Goal: Task Accomplishment & Management: Manage account settings

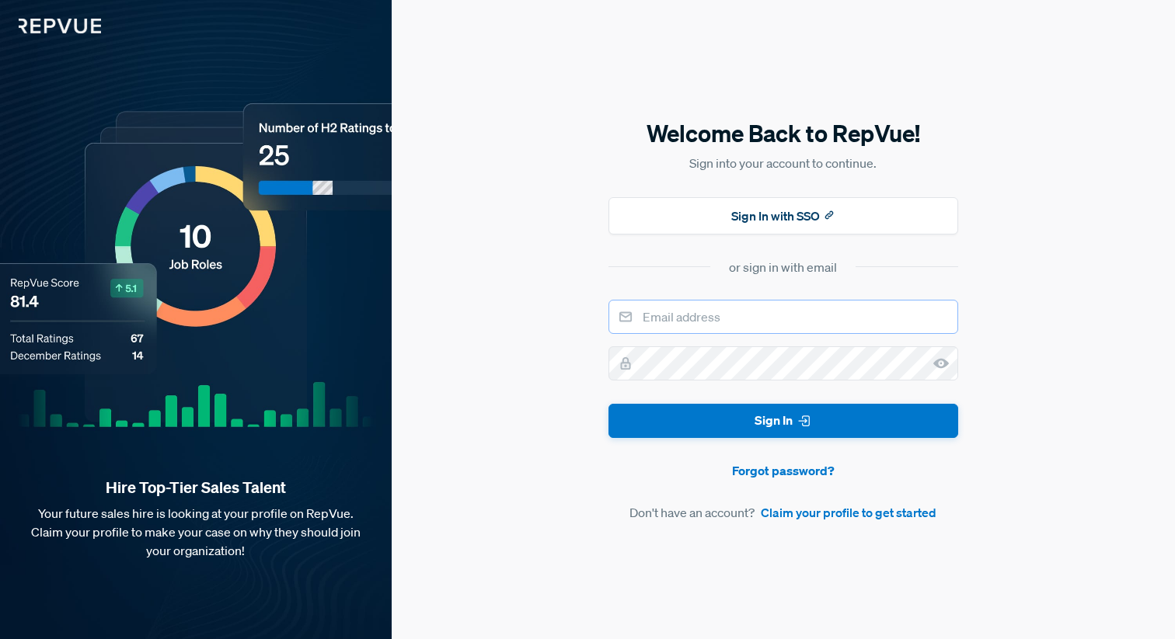
click at [703, 315] on input "email" at bounding box center [783, 317] width 350 height 34
type input "[EMAIL_ADDRESS][DOMAIN_NAME]"
click at [710, 385] on form "[EMAIL_ADDRESS][DOMAIN_NAME] Sign In Forgot password? Don't have an account? Cl…" at bounding box center [783, 411] width 350 height 223
click at [608, 404] on button "Sign In" at bounding box center [783, 421] width 350 height 35
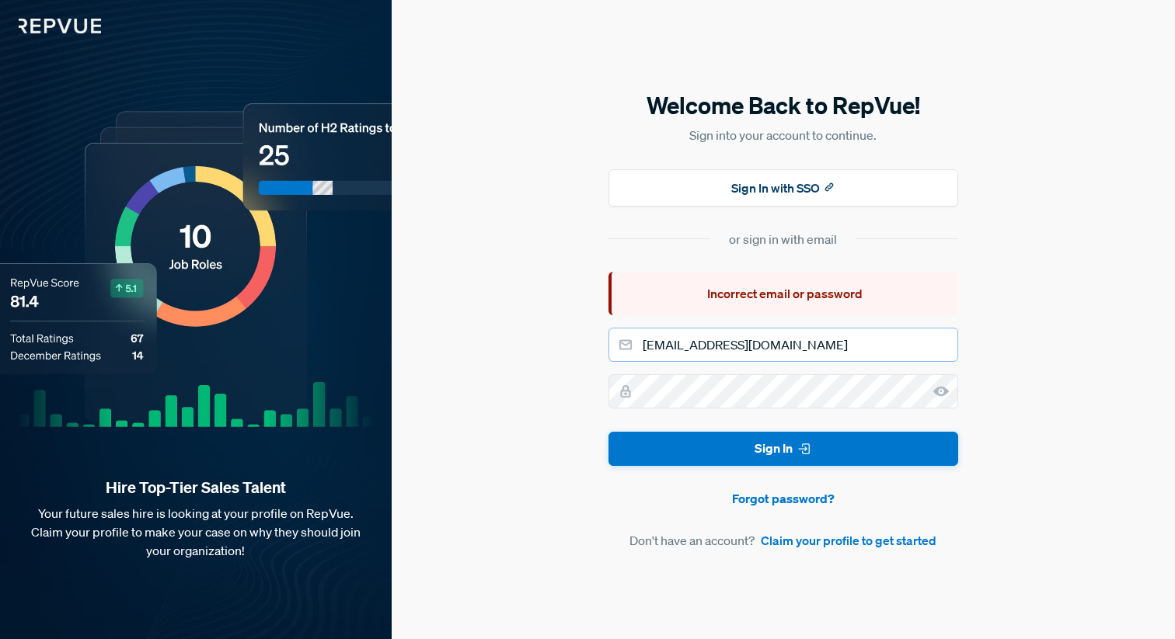
click at [879, 331] on input "[EMAIL_ADDRESS][DOMAIN_NAME]" at bounding box center [783, 345] width 350 height 34
click at [873, 332] on input "[EMAIL_ADDRESS][DOMAIN_NAME]" at bounding box center [783, 345] width 350 height 34
click at [823, 284] on div "Incorrect email or password" at bounding box center [783, 294] width 350 height 44
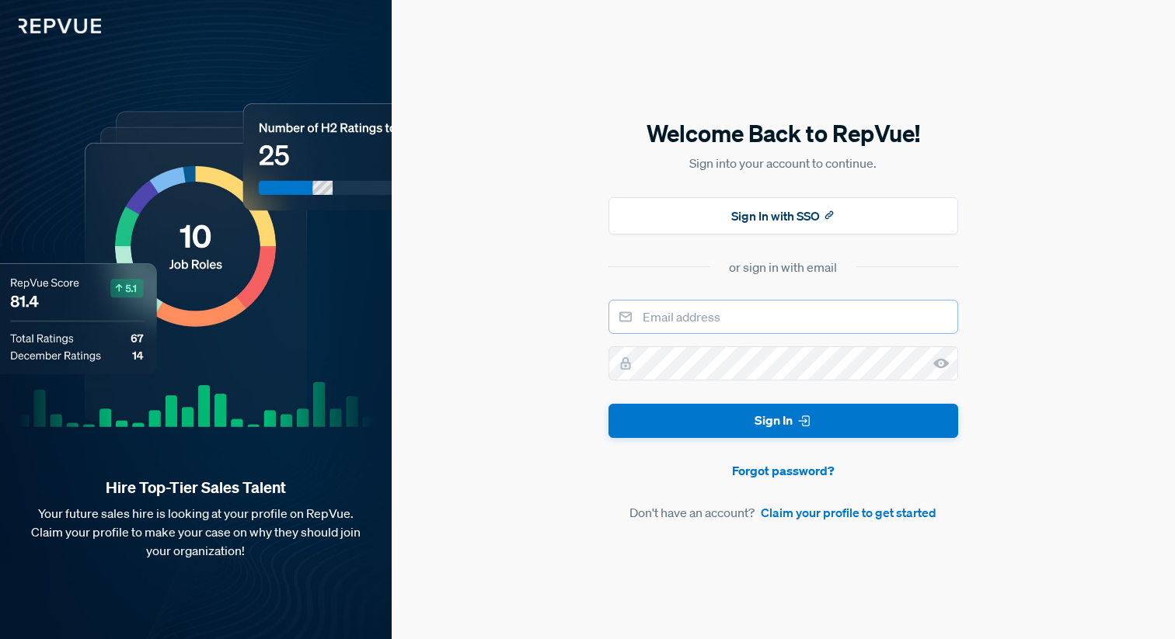
click at [766, 311] on input "email" at bounding box center [783, 317] width 350 height 34
type input "[EMAIL_ADDRESS][DOMAIN_NAME]"
click at [608, 404] on button "Sign In" at bounding box center [783, 421] width 350 height 35
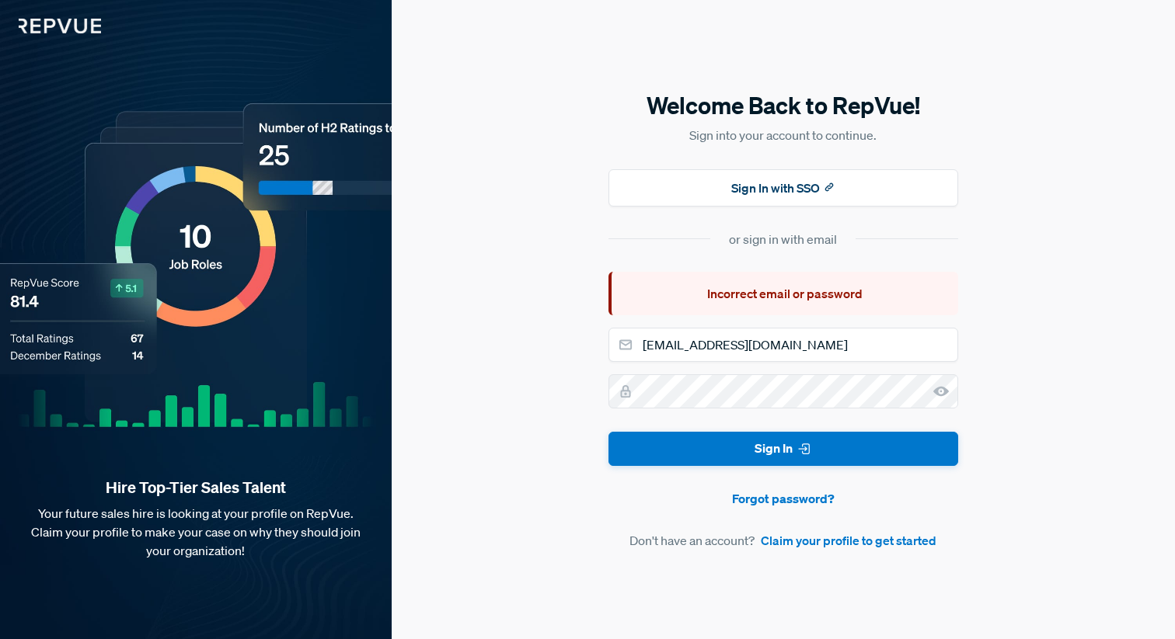
click at [943, 386] on icon at bounding box center [941, 392] width 16 height 16
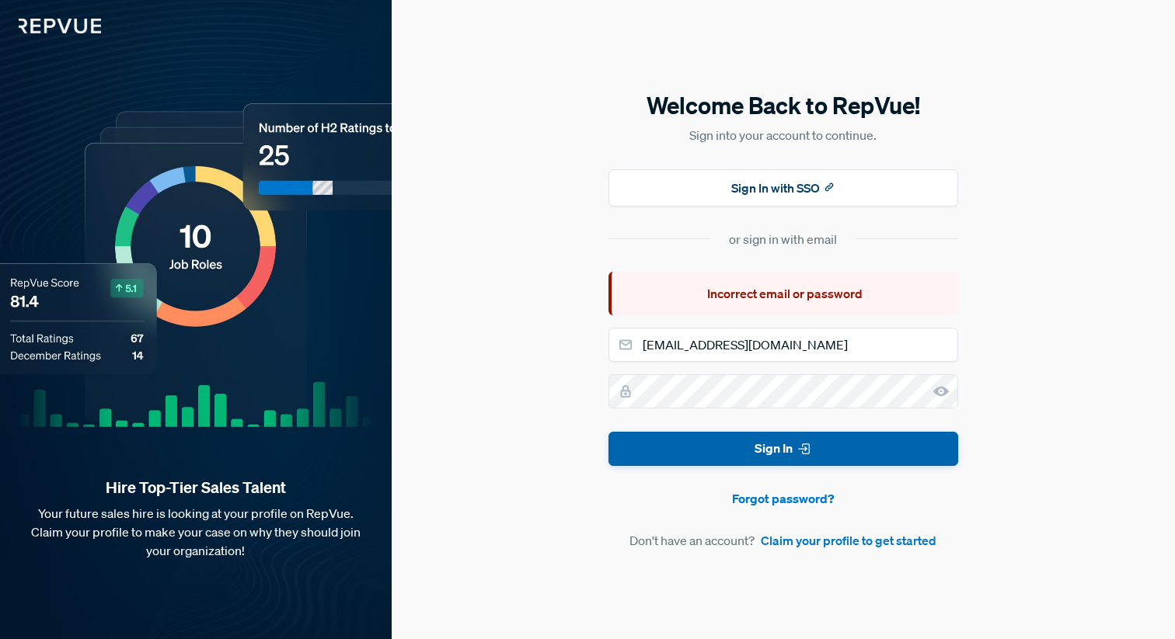
click at [775, 443] on button "Sign In" at bounding box center [783, 449] width 350 height 35
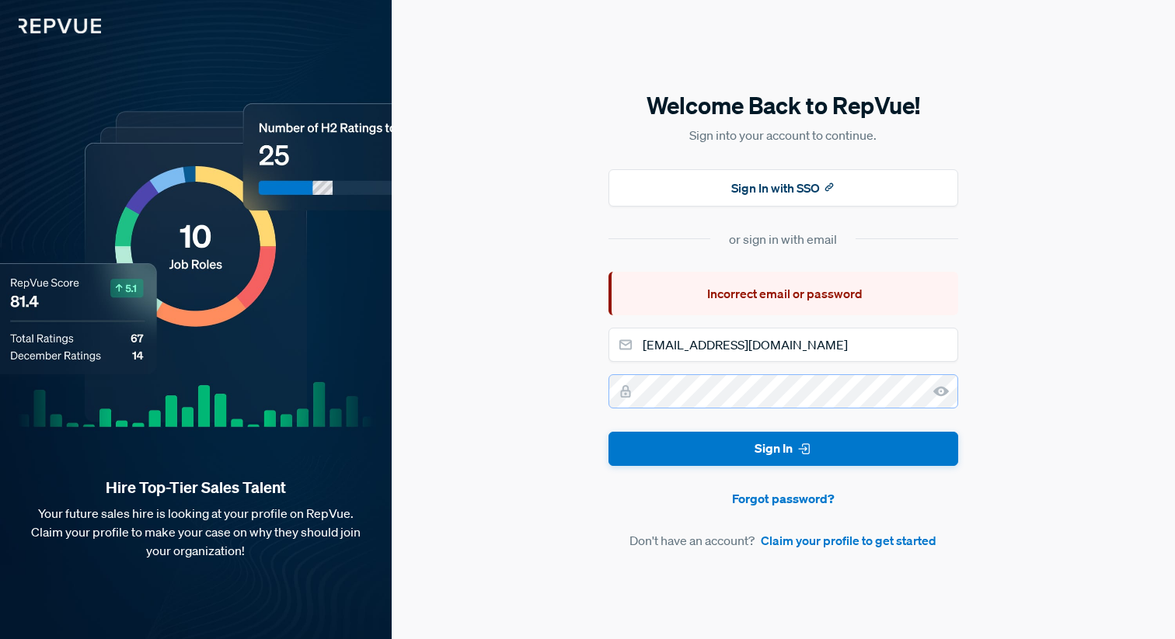
click at [608, 432] on button "Sign In" at bounding box center [783, 449] width 350 height 35
click at [850, 329] on input "phanisree2708@gmail.com" at bounding box center [783, 345] width 350 height 34
click at [608, 432] on button "Sign In" at bounding box center [783, 449] width 350 height 35
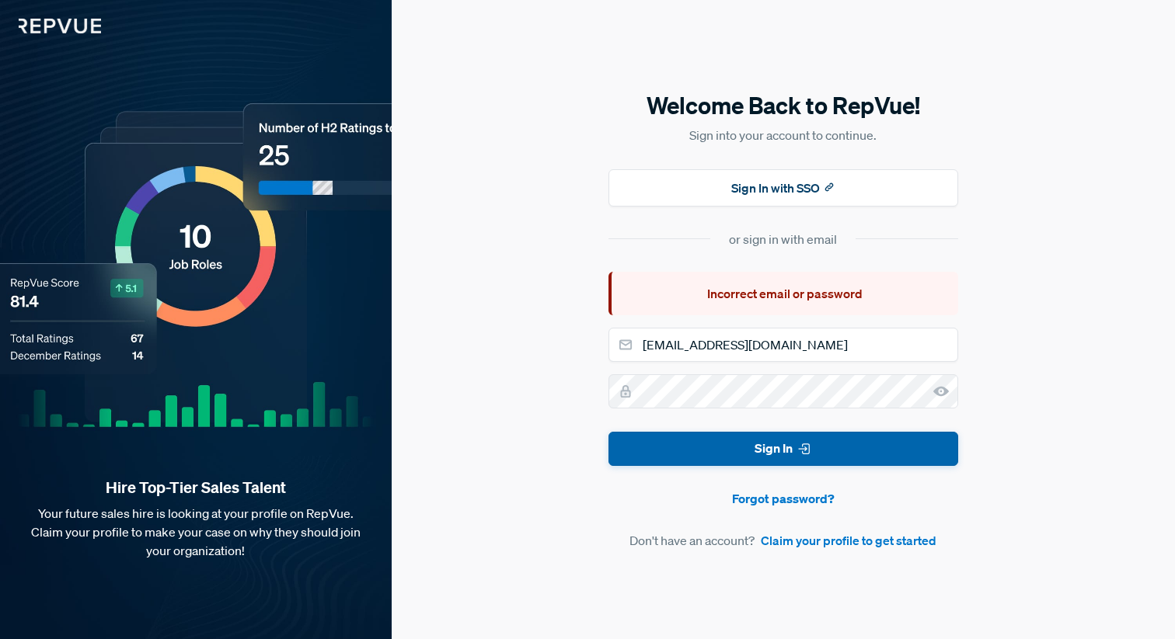
click at [778, 444] on button "Sign In" at bounding box center [783, 449] width 350 height 35
click at [722, 434] on button "Sign In" at bounding box center [783, 449] width 350 height 35
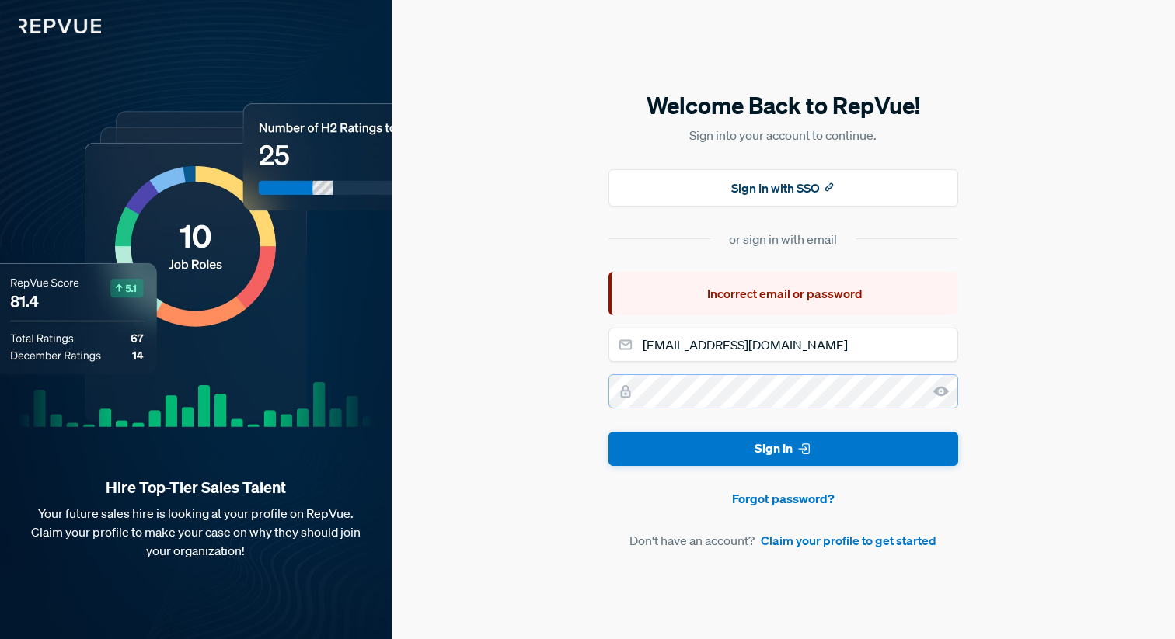
click at [608, 432] on button "Sign In" at bounding box center [783, 449] width 350 height 35
click at [803, 503] on link "Forgot password?" at bounding box center [783, 498] width 350 height 19
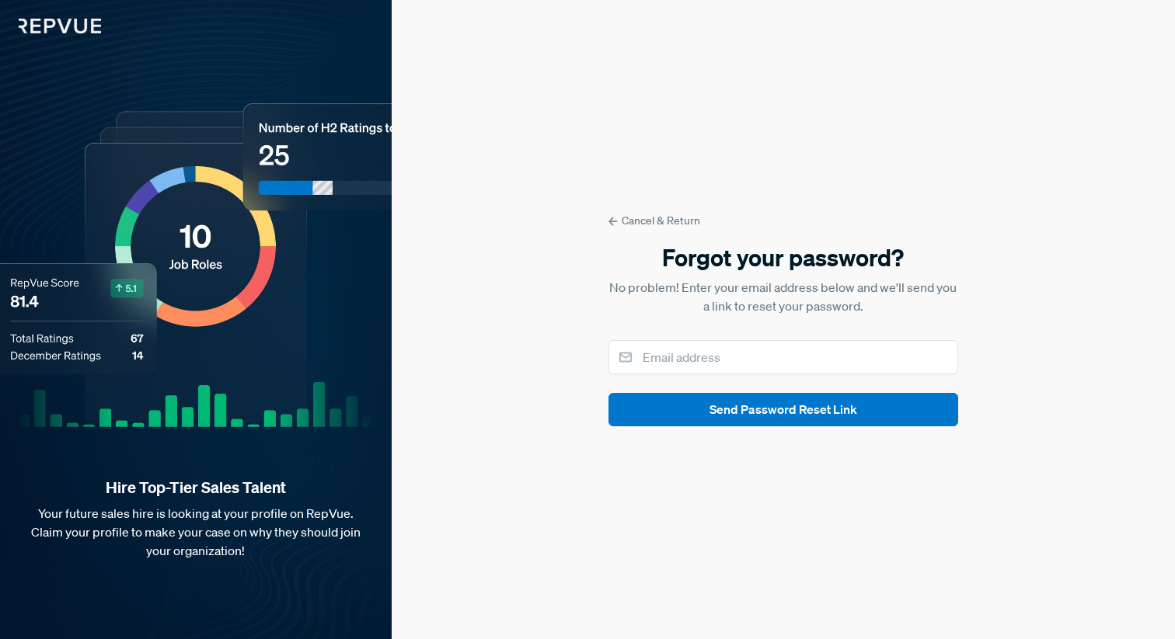
click at [718, 379] on form "Cancel & Return Forgot your password? No problem! Enter your email address belo…" at bounding box center [783, 320] width 350 height 214
click at [715, 370] on input "email" at bounding box center [783, 357] width 350 height 34
type input "phanisree2708@gmail.com"
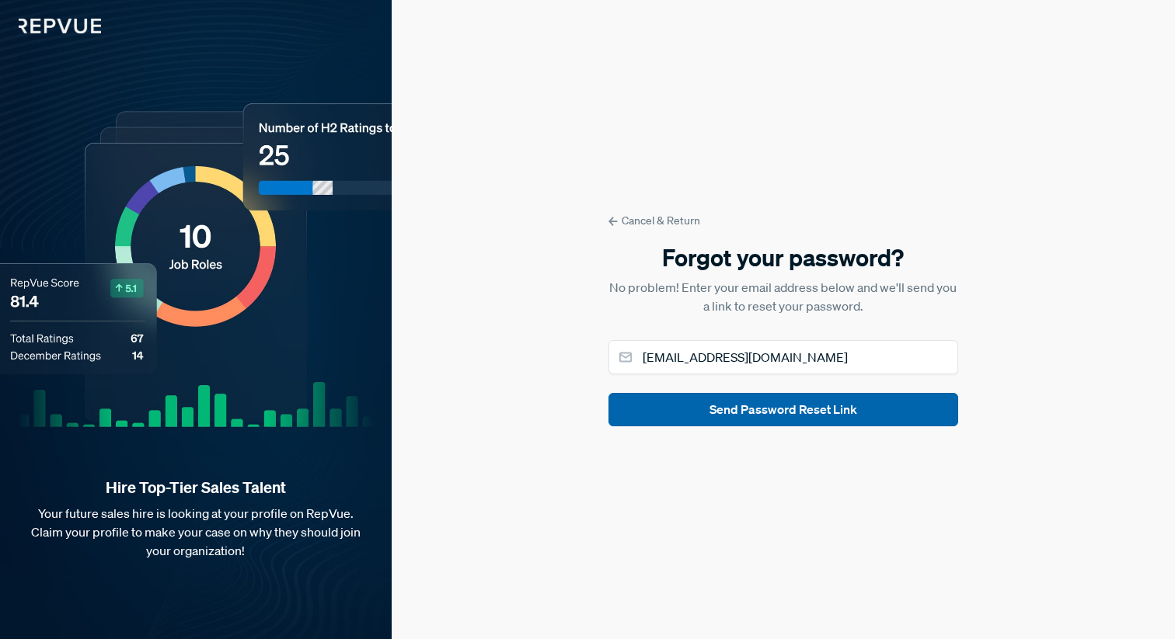
click at [759, 409] on button "Send Password Reset Link" at bounding box center [783, 409] width 350 height 33
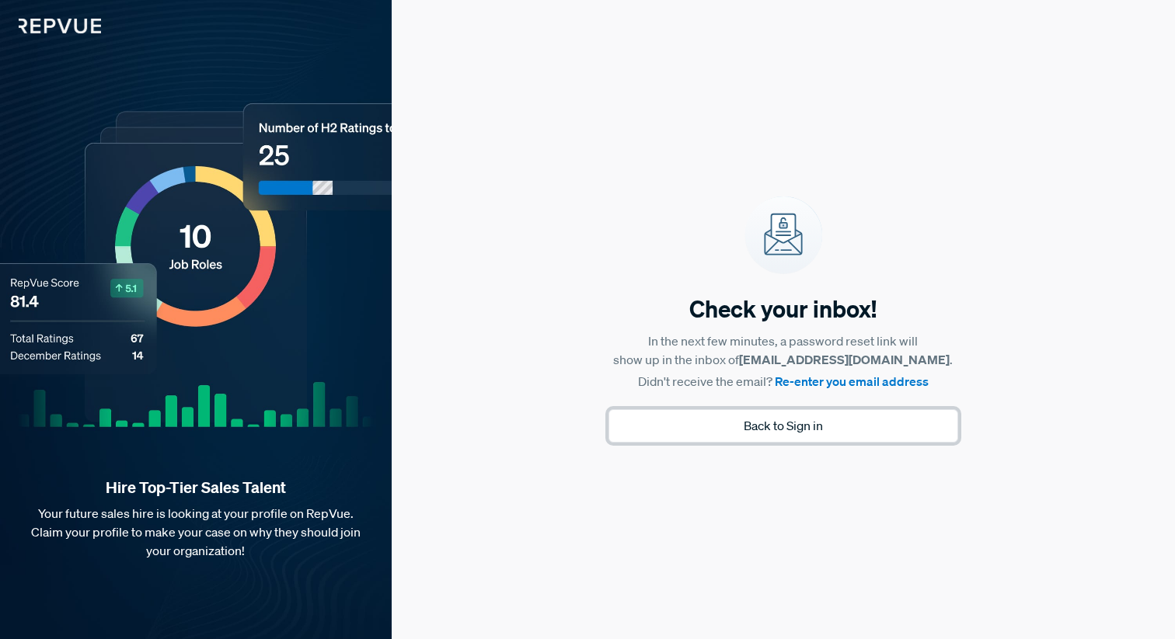
click at [829, 424] on button "Back to Sign in" at bounding box center [783, 425] width 350 height 33
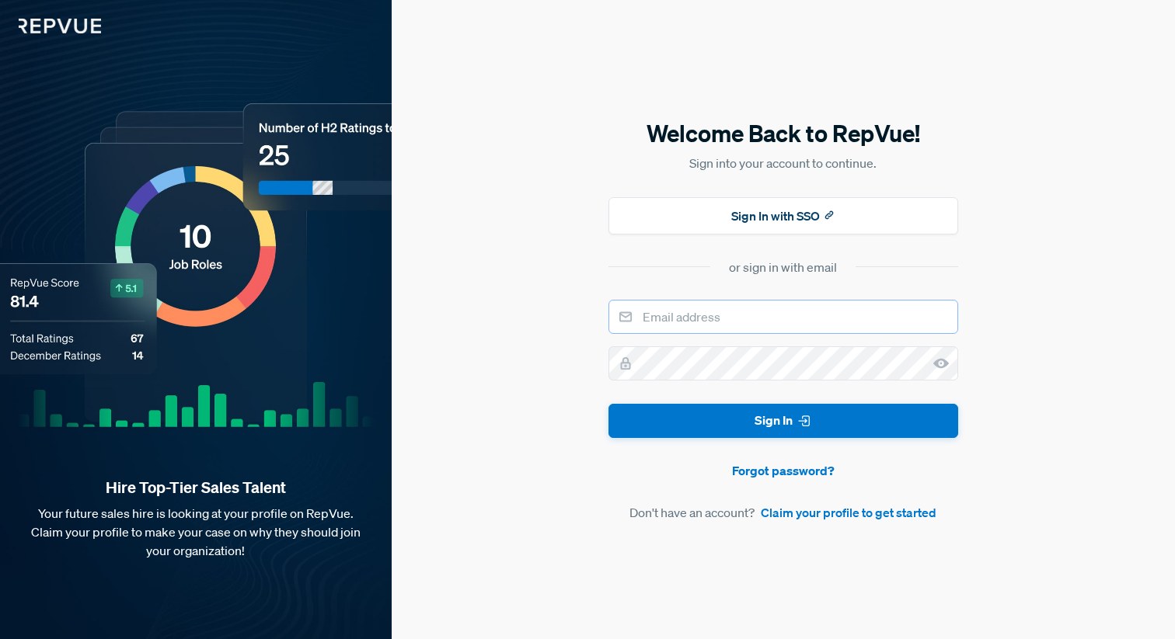
click at [743, 320] on input "email" at bounding box center [783, 317] width 350 height 34
type input "phanisree2708@gmail.com"
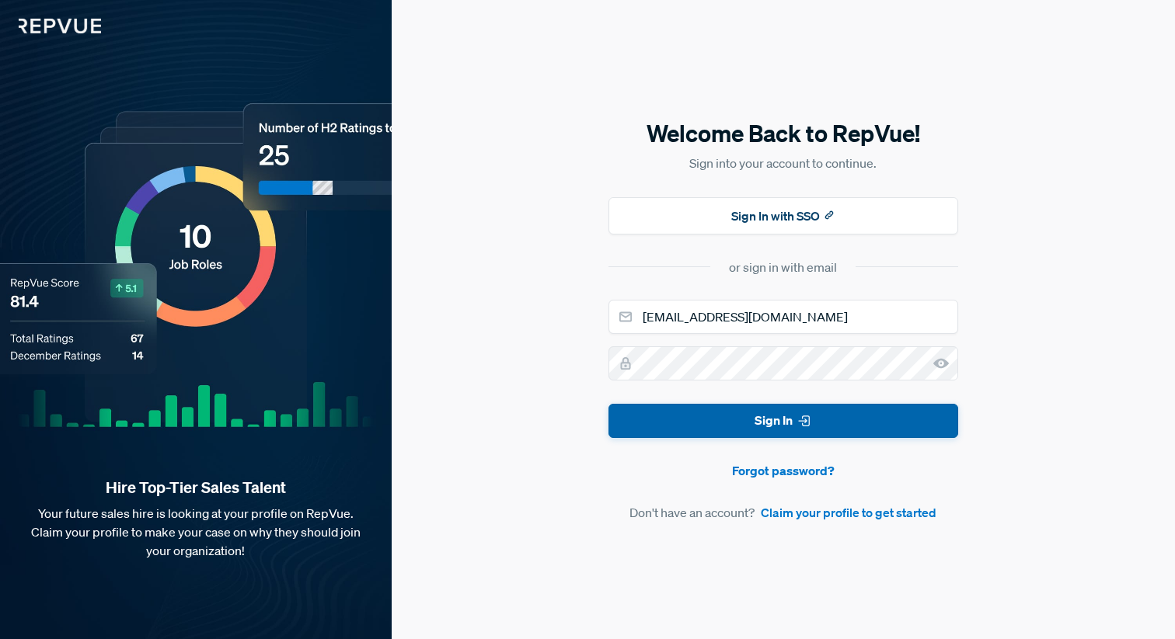
click at [768, 420] on button "Sign In" at bounding box center [783, 421] width 350 height 35
